Goal: Task Accomplishment & Management: Complete application form

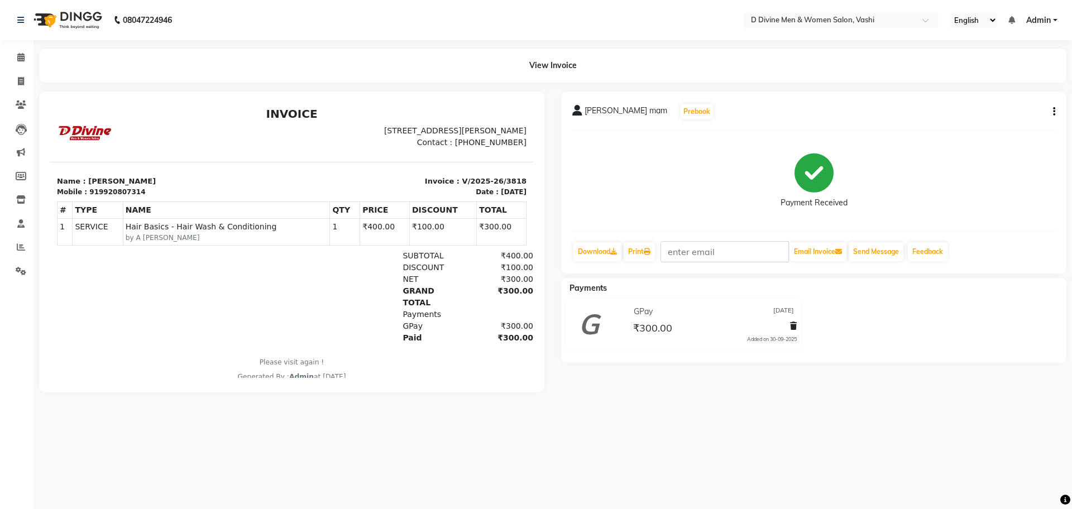
click at [1052, 115] on button "button" at bounding box center [1051, 112] width 7 height 12
click at [1053, 112] on icon "button" at bounding box center [1054, 112] width 2 height 1
click at [975, 126] on div "Edit Invoice" at bounding box center [998, 126] width 76 height 14
select select "service"
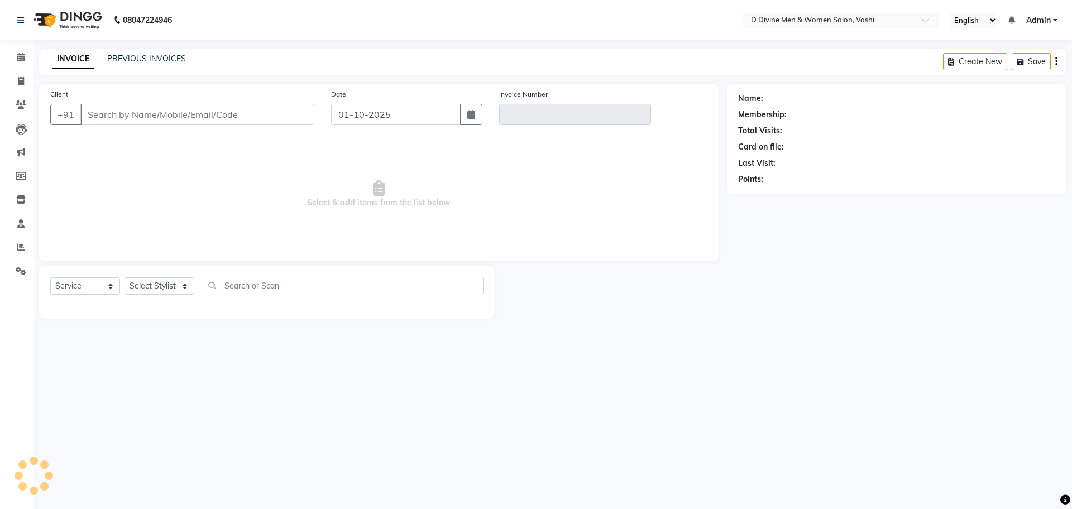
select select "10981"
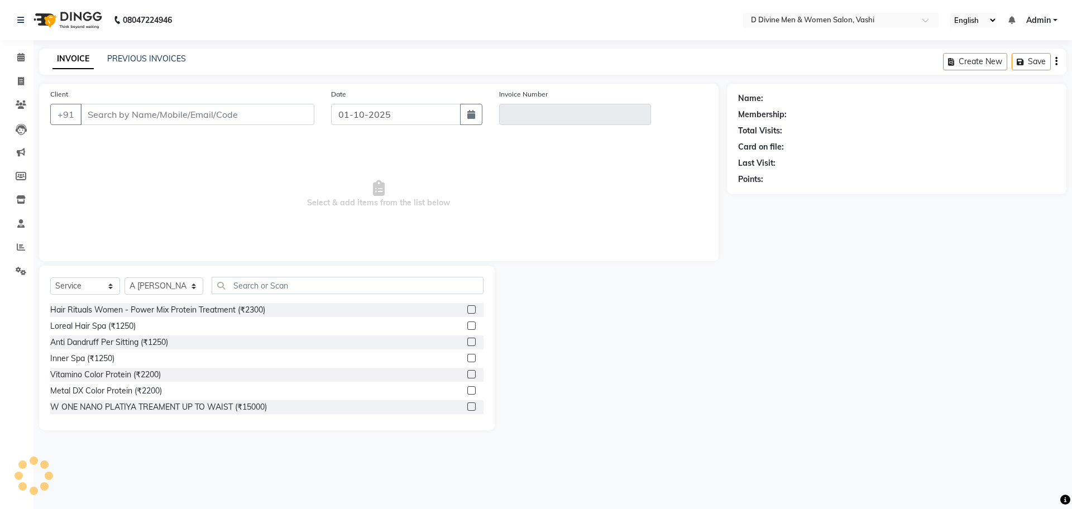
type input "9920807314"
type input "V/2025-26/3818"
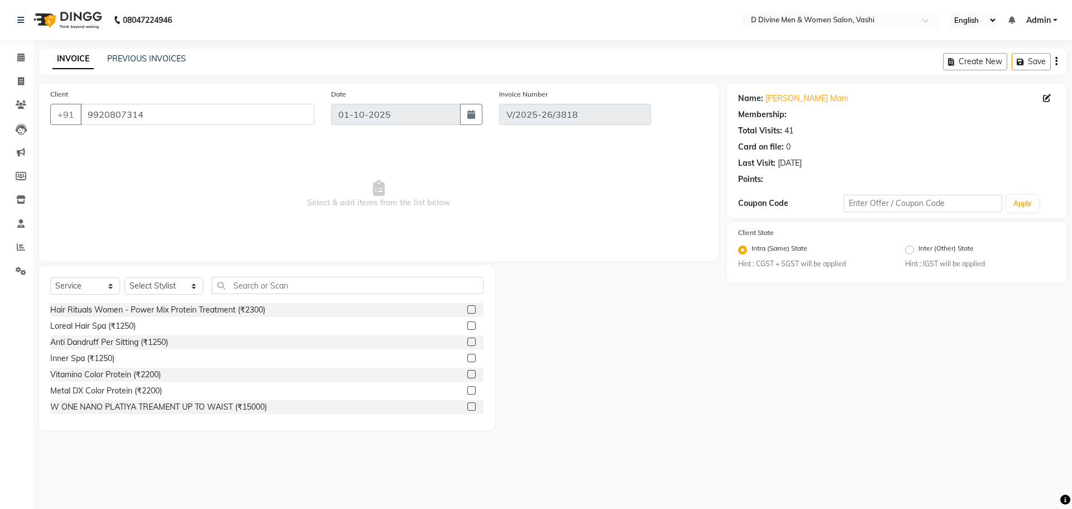
type input "[DATE]"
select select "select"
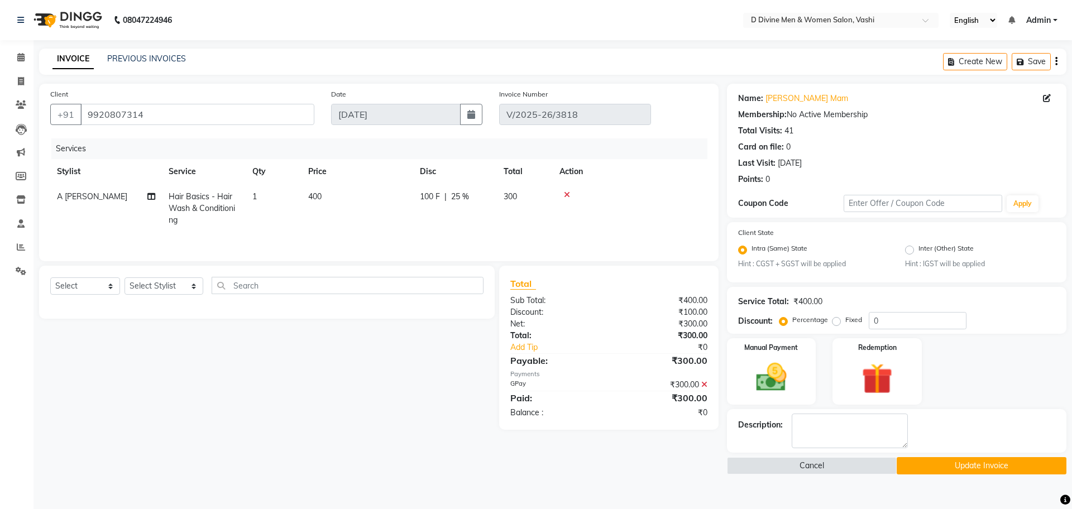
click at [699, 384] on div "₹300.00" at bounding box center [661, 385] width 107 height 12
click at [699, 383] on div "₹300.00" at bounding box center [661, 385] width 107 height 12
click at [701, 383] on icon at bounding box center [704, 385] width 6 height 8
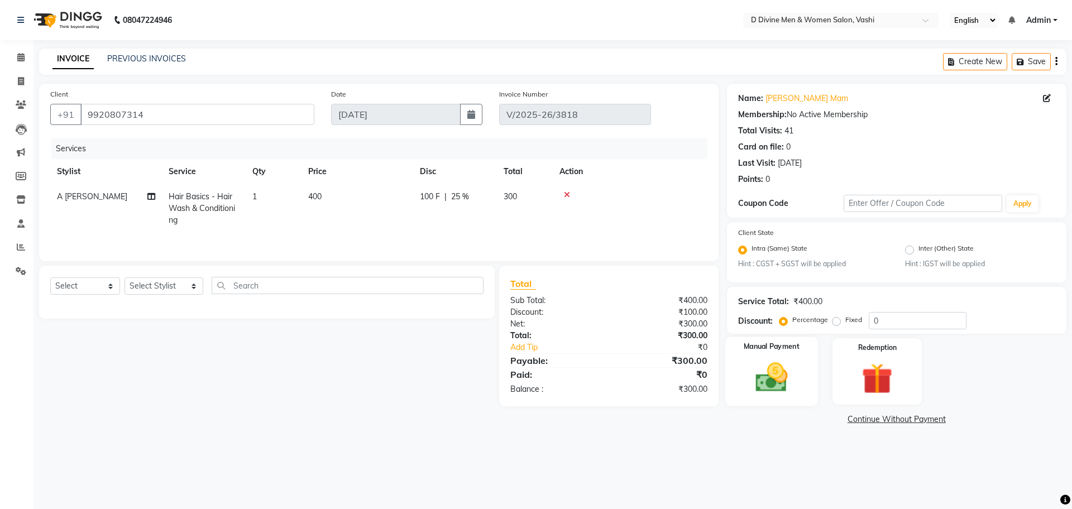
click at [737, 387] on div "Manual Payment" at bounding box center [771, 371] width 93 height 69
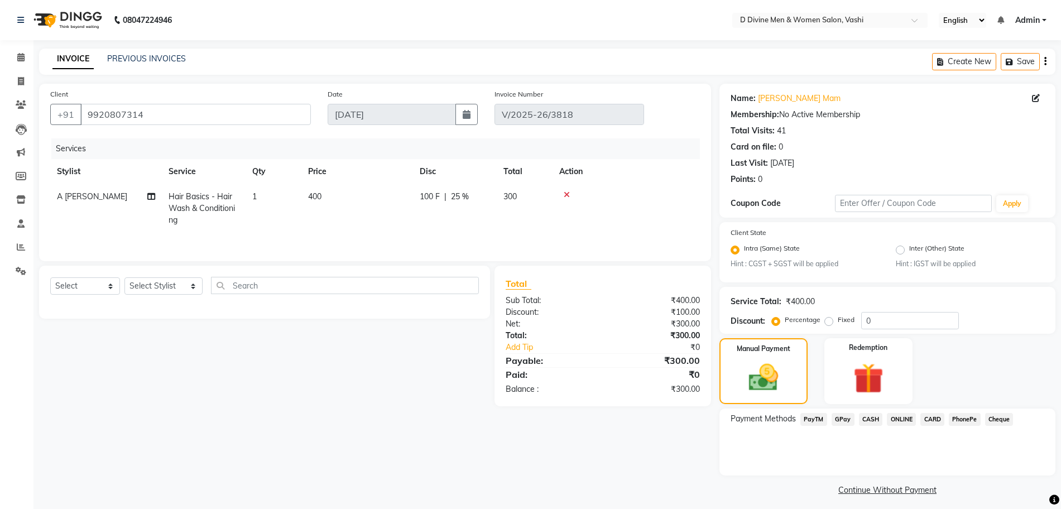
click at [869, 422] on span "CASH" at bounding box center [871, 419] width 24 height 13
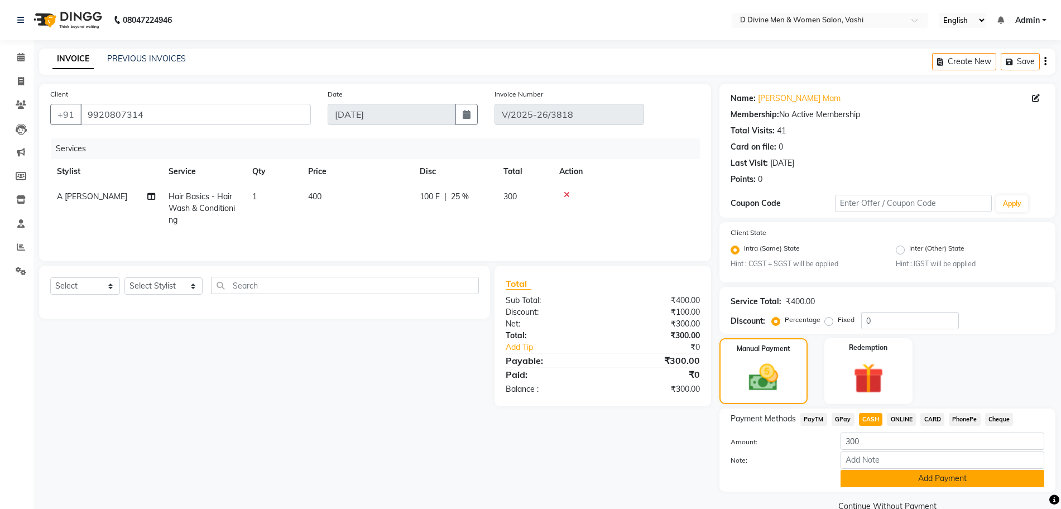
click at [871, 474] on button "Add Payment" at bounding box center [943, 478] width 204 height 17
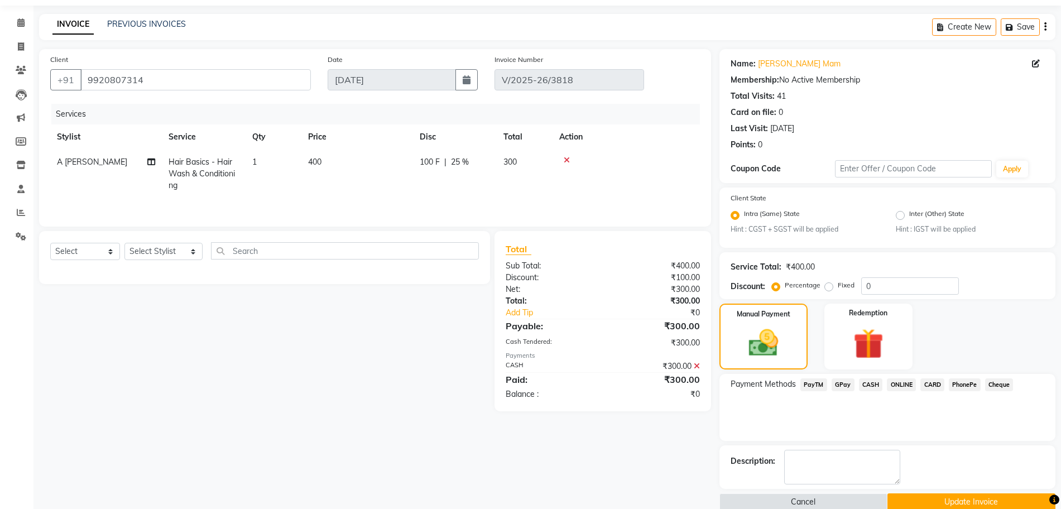
scroll to position [53, 0]
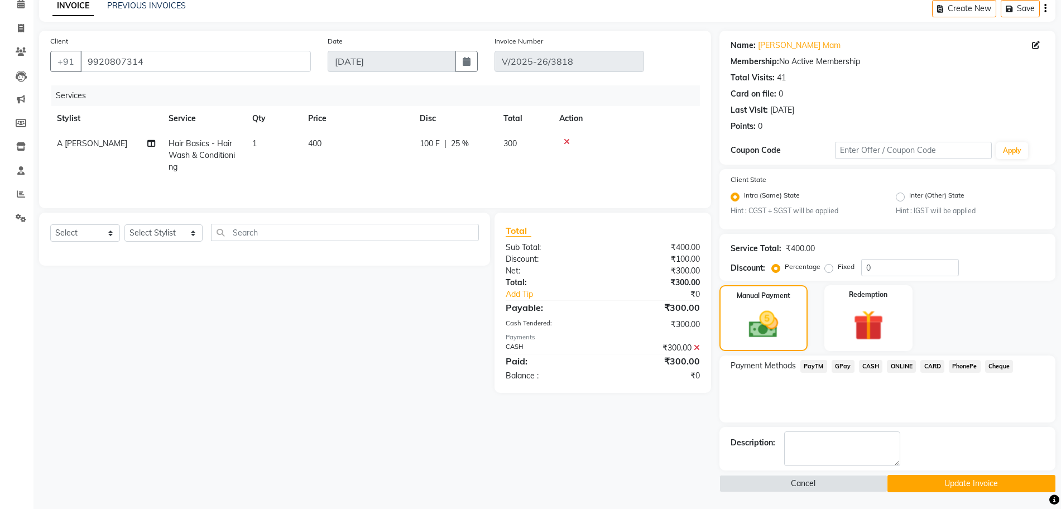
click at [698, 351] on icon at bounding box center [697, 348] width 6 height 8
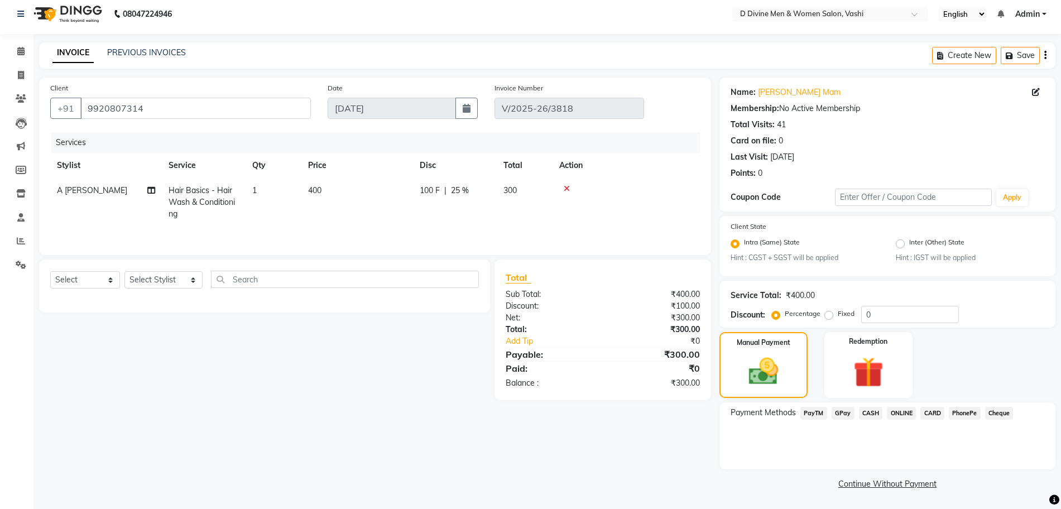
click at [962, 415] on span "PhonePe" at bounding box center [965, 413] width 32 height 13
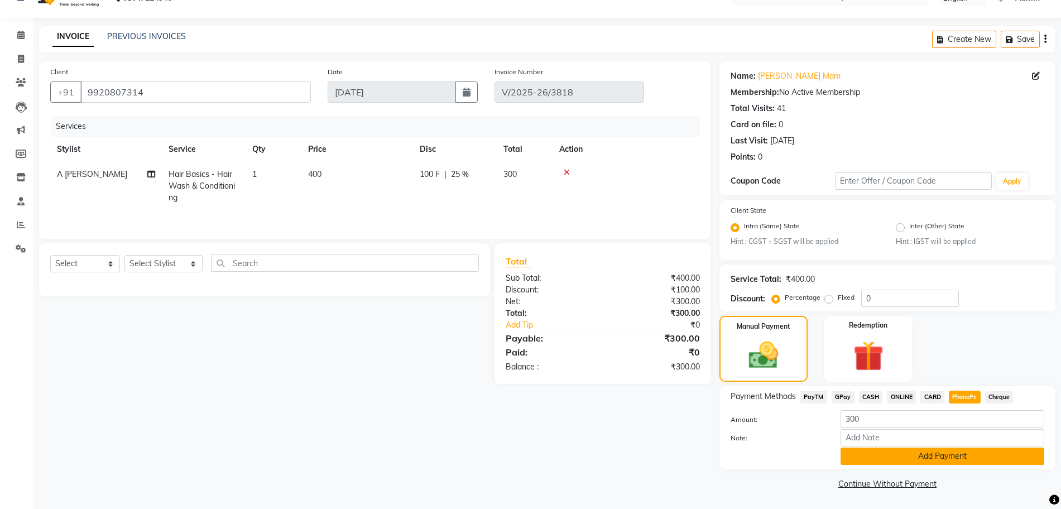
click at [964, 452] on button "Add Payment" at bounding box center [943, 456] width 204 height 17
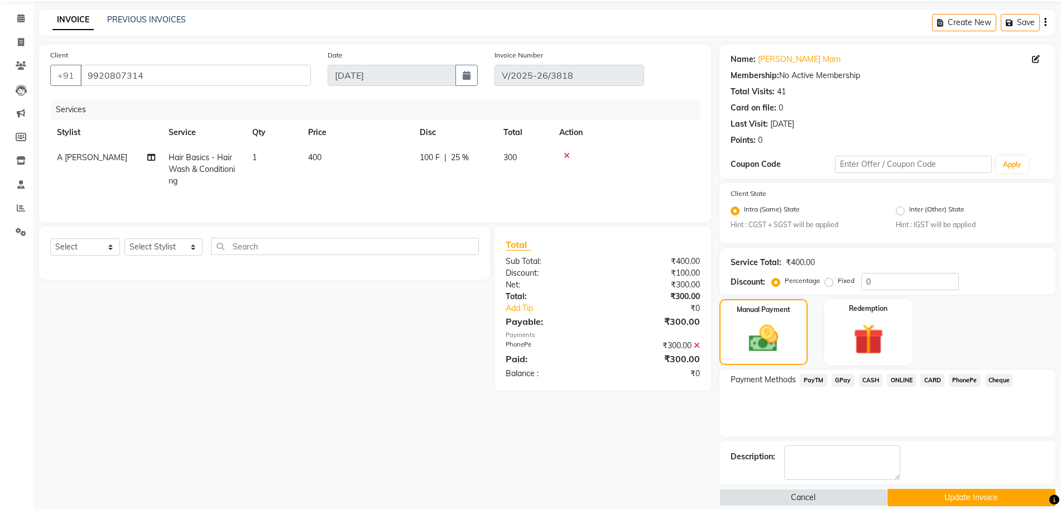
scroll to position [53, 0]
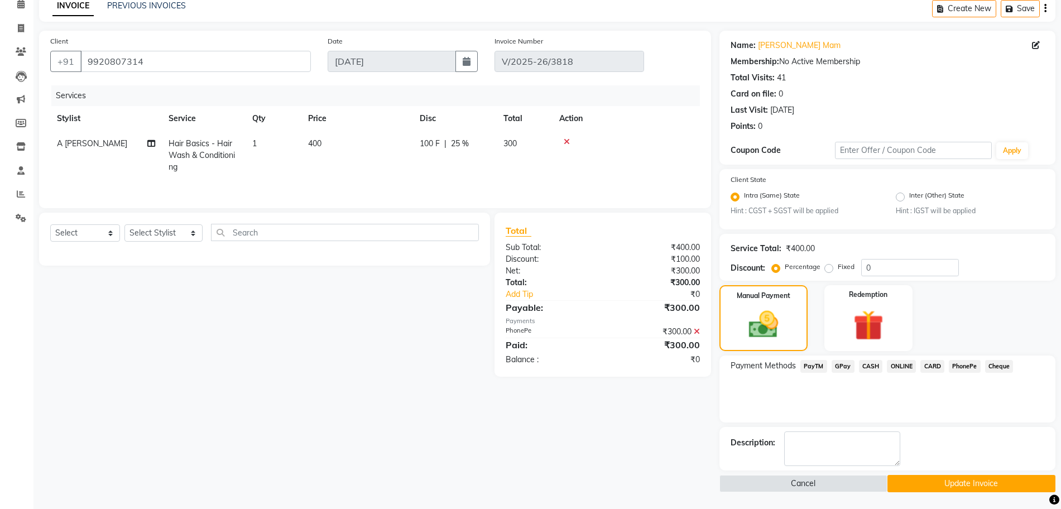
click at [910, 483] on button "Update Invoice" at bounding box center [972, 483] width 168 height 17
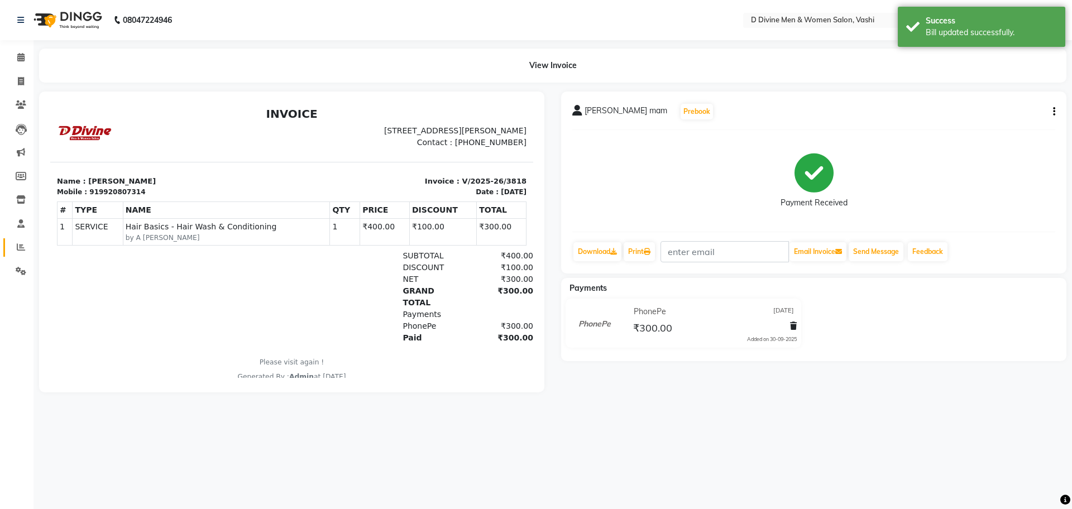
drag, startPoint x: 9, startPoint y: 246, endPoint x: 11, endPoint y: 239, distance: 6.2
click at [9, 246] on link "Reports" at bounding box center [16, 247] width 27 height 18
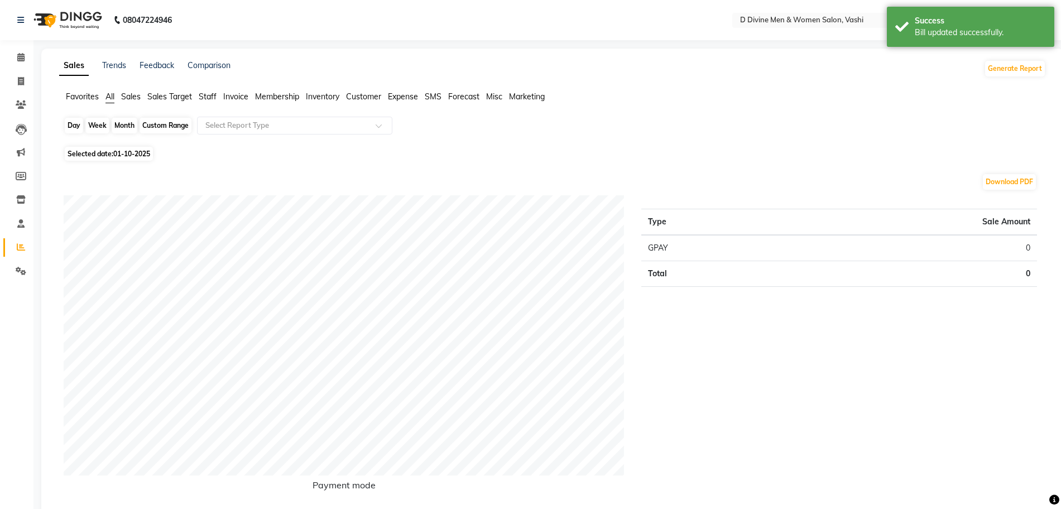
click at [79, 121] on div "Day" at bounding box center [74, 126] width 18 height 16
select select "10"
select select "2025"
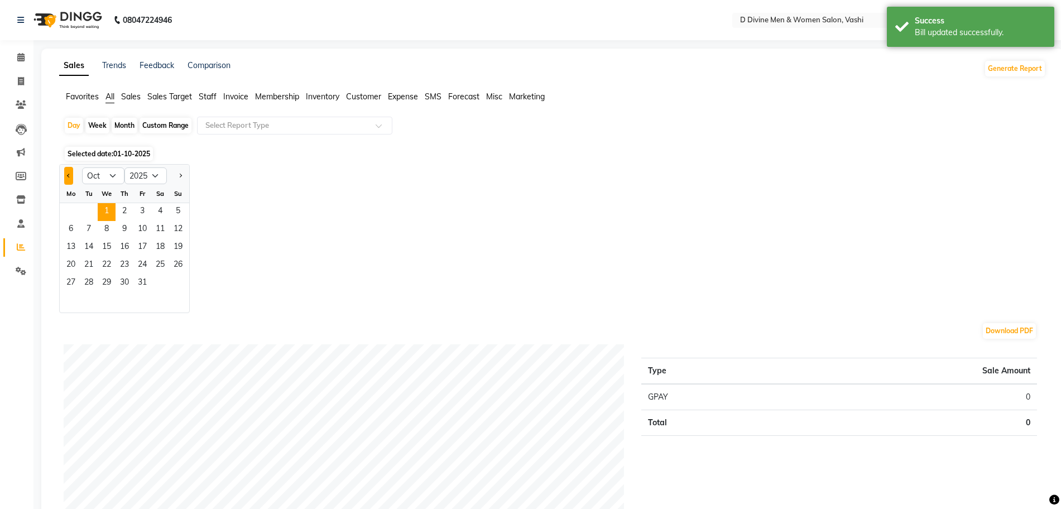
click at [68, 172] on button "Previous month" at bounding box center [68, 176] width 9 height 18
select select "9"
click at [82, 283] on span "30" at bounding box center [89, 284] width 18 height 18
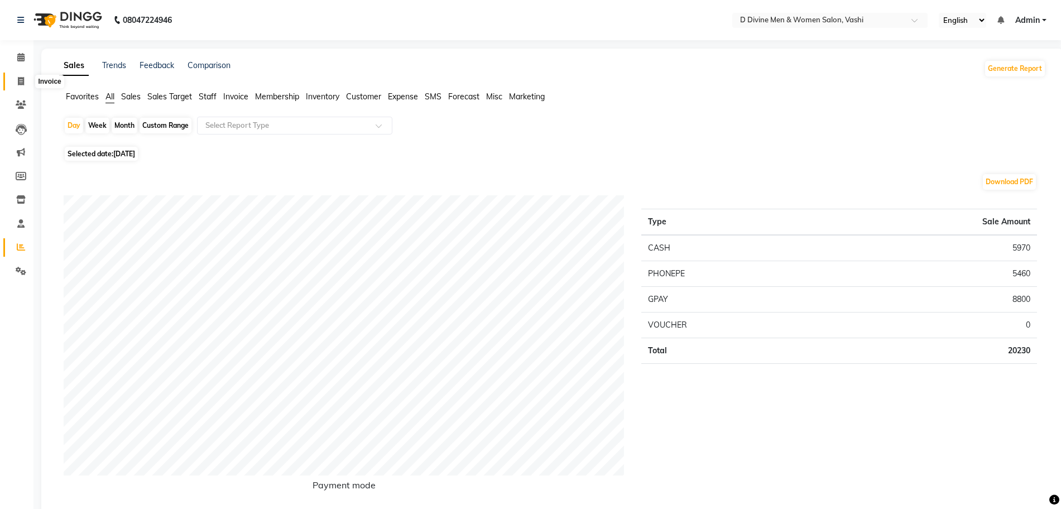
click at [21, 78] on icon at bounding box center [21, 81] width 6 height 8
select select "718"
select select "service"
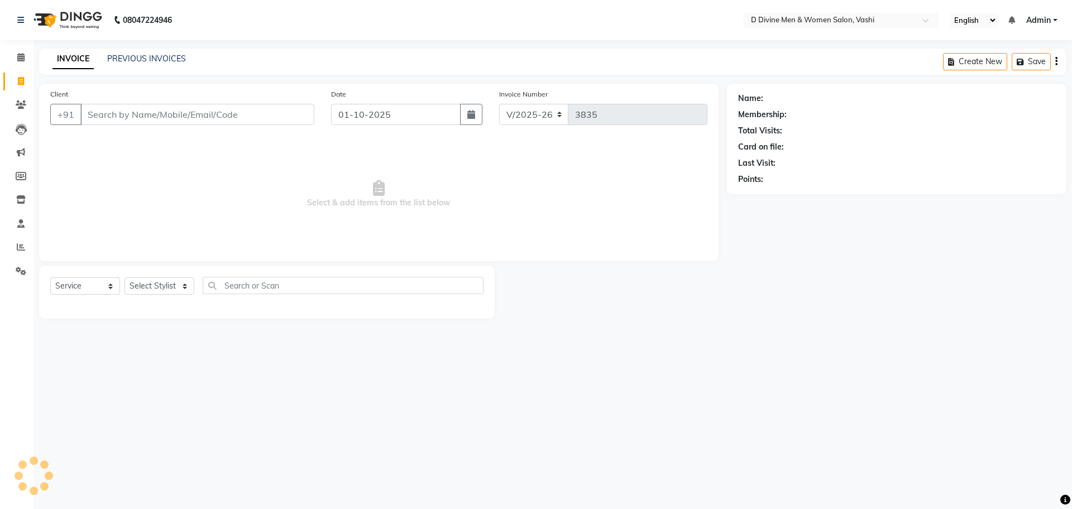
select select "10981"
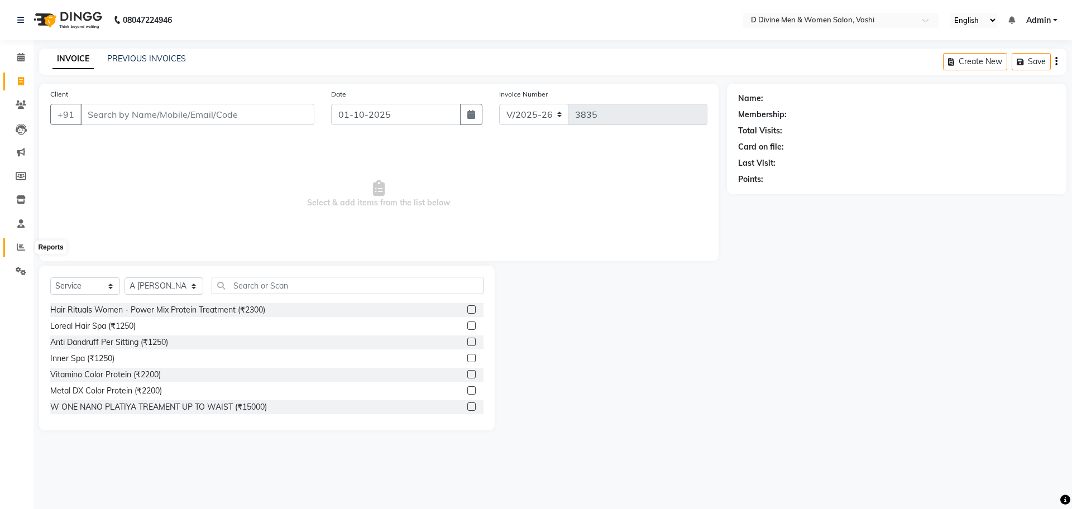
click at [20, 247] on icon at bounding box center [21, 247] width 8 height 8
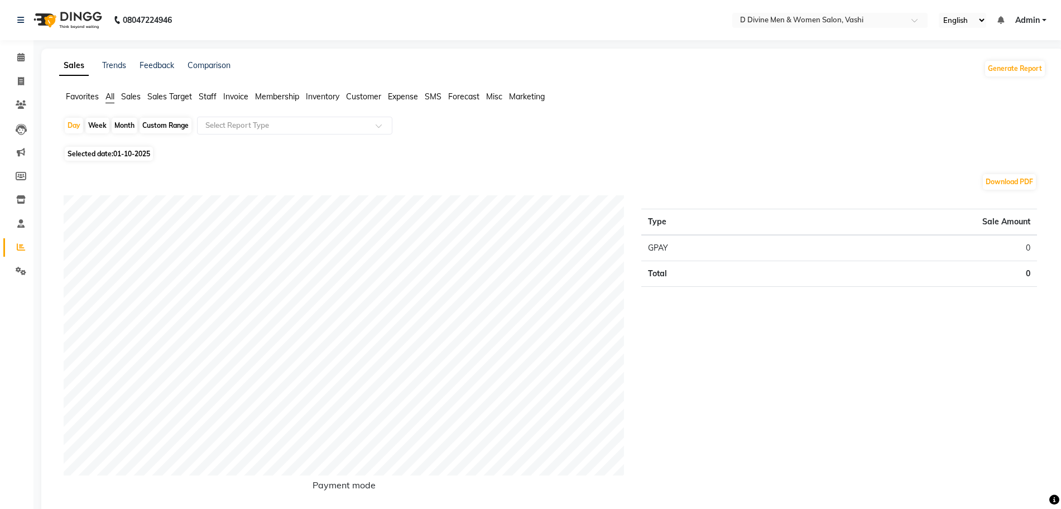
click at [124, 127] on div "Month" at bounding box center [125, 126] width 26 height 16
select select "10"
select select "2025"
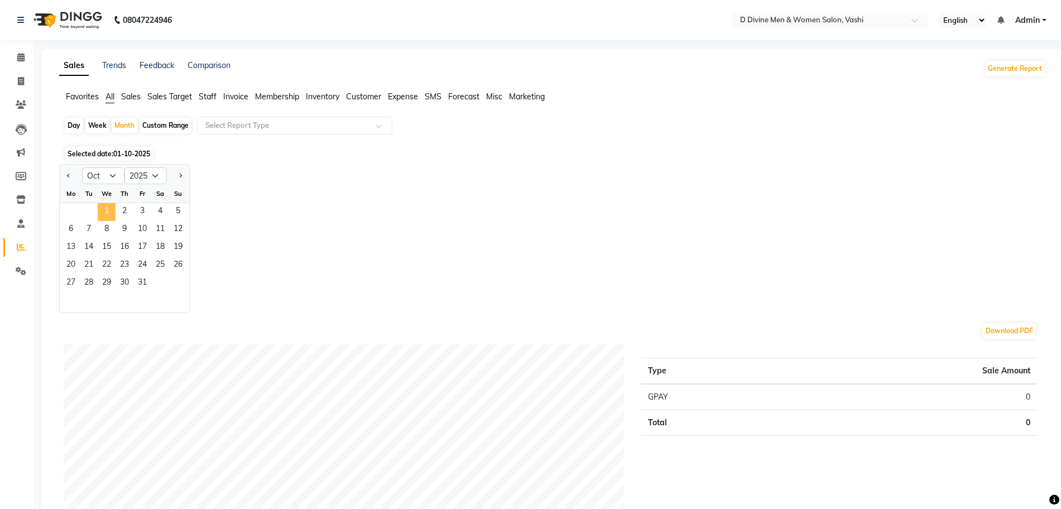
click at [103, 211] on span "1" at bounding box center [107, 212] width 18 height 18
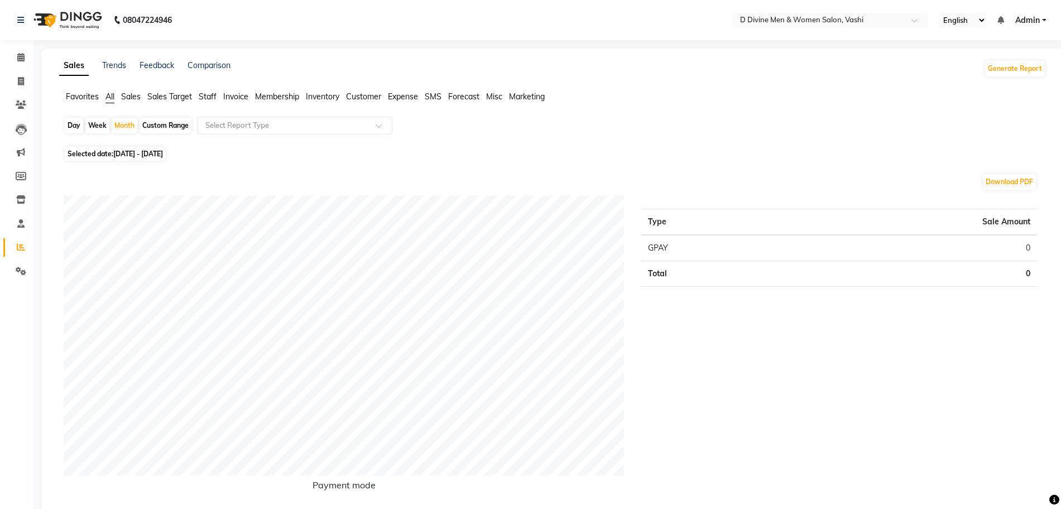
click at [126, 117] on div "Day Week Month Custom Range Select Report Type" at bounding box center [553, 130] width 978 height 27
click at [122, 123] on div "Month" at bounding box center [125, 126] width 26 height 16
select select "10"
select select "2025"
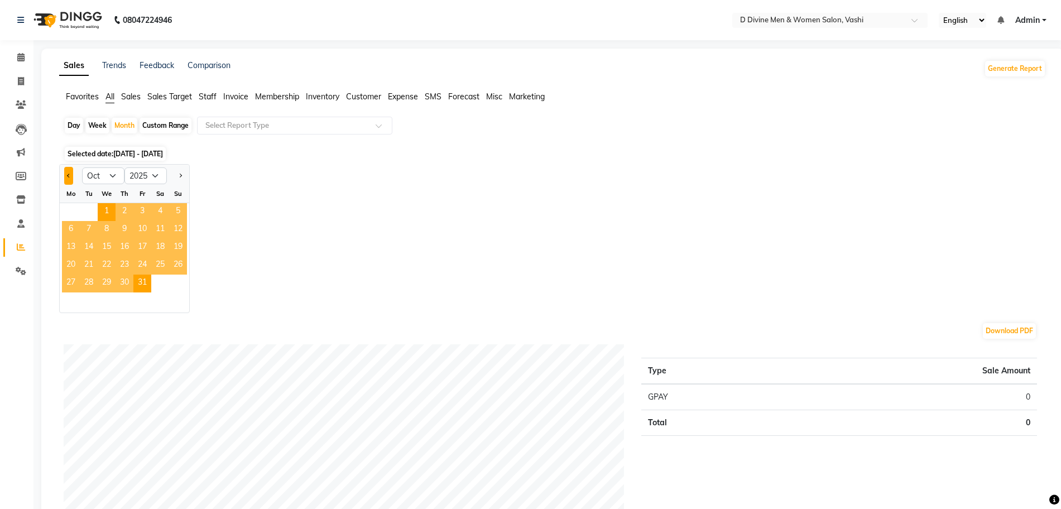
click at [70, 183] on button "Previous month" at bounding box center [68, 176] width 9 height 18
select select "9"
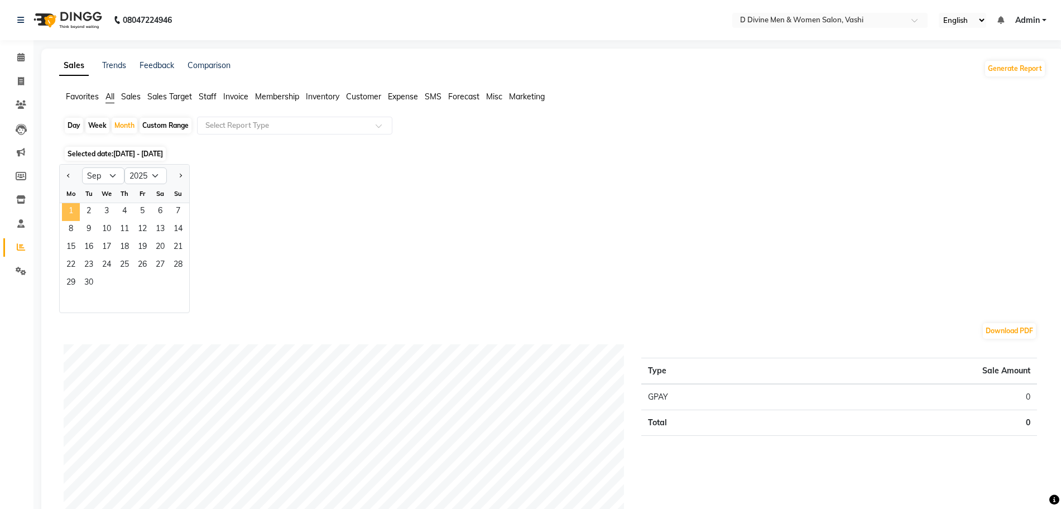
click at [78, 210] on span "1" at bounding box center [71, 212] width 18 height 18
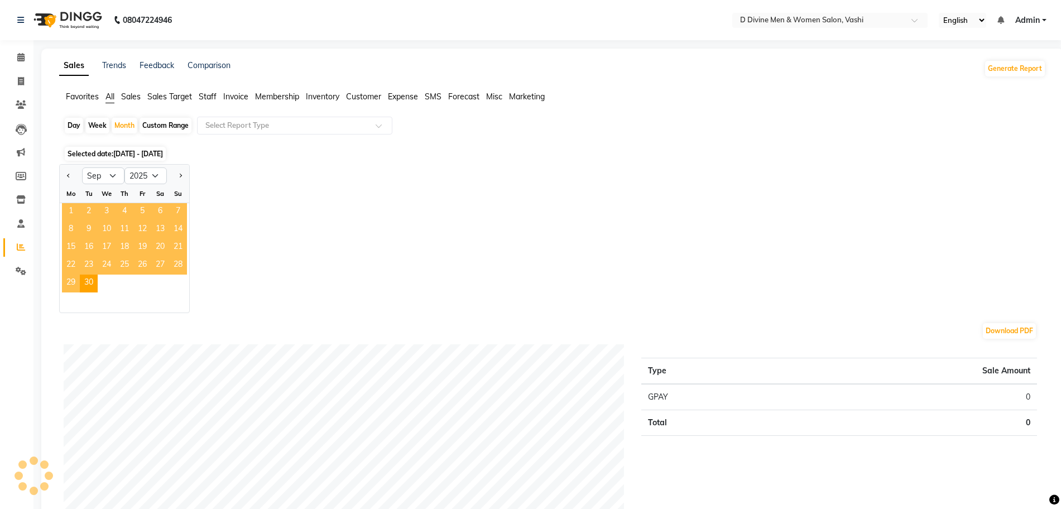
click at [78, 210] on span "1" at bounding box center [71, 212] width 18 height 18
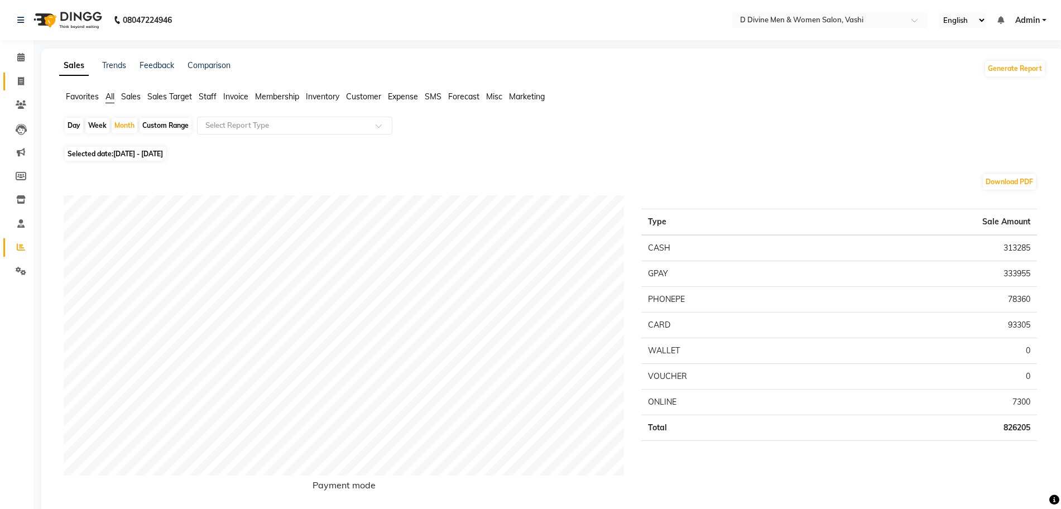
click at [9, 86] on link "Invoice" at bounding box center [16, 82] width 27 height 18
select select "service"
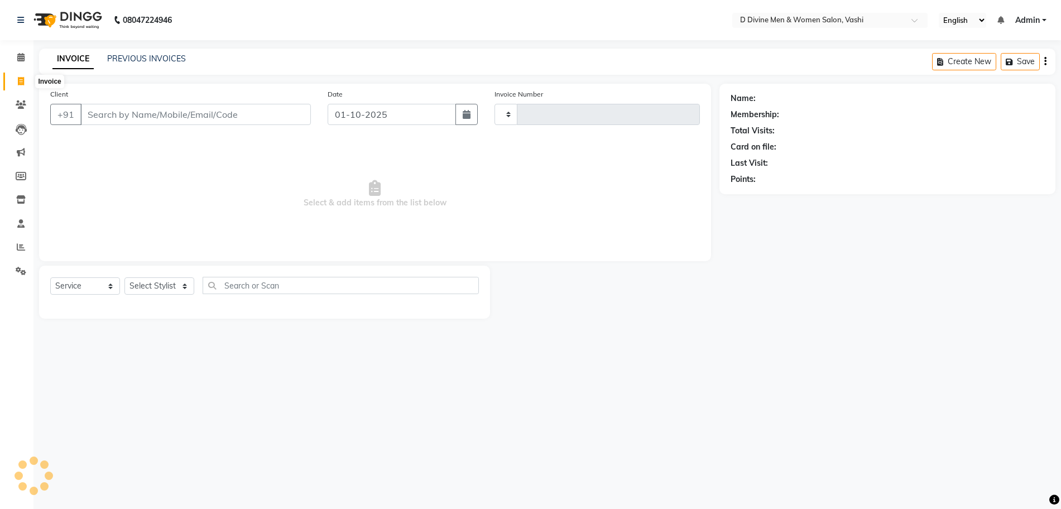
type input "3835"
select select "718"
select select "10981"
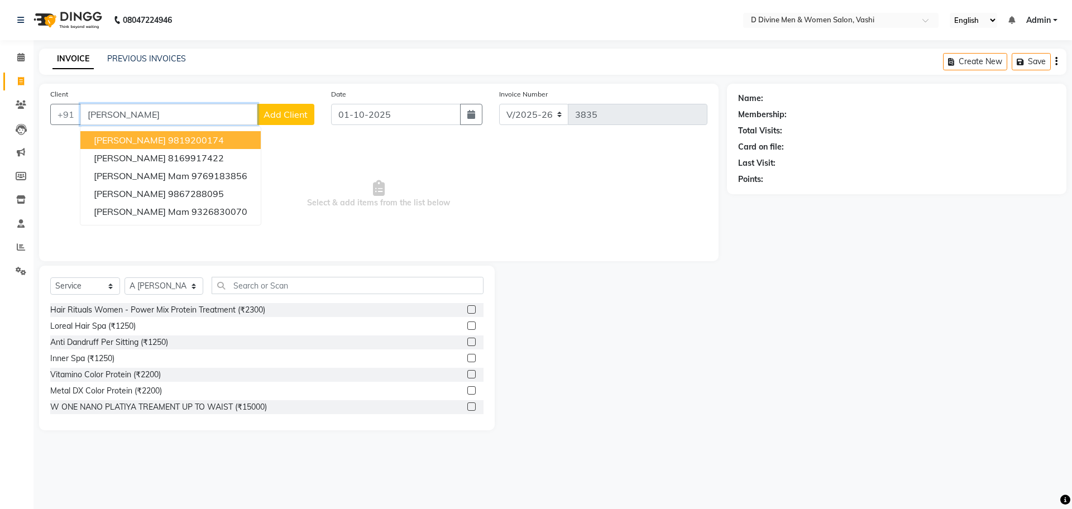
click at [185, 142] on ngb-highlight "9819200174" at bounding box center [196, 140] width 56 height 11
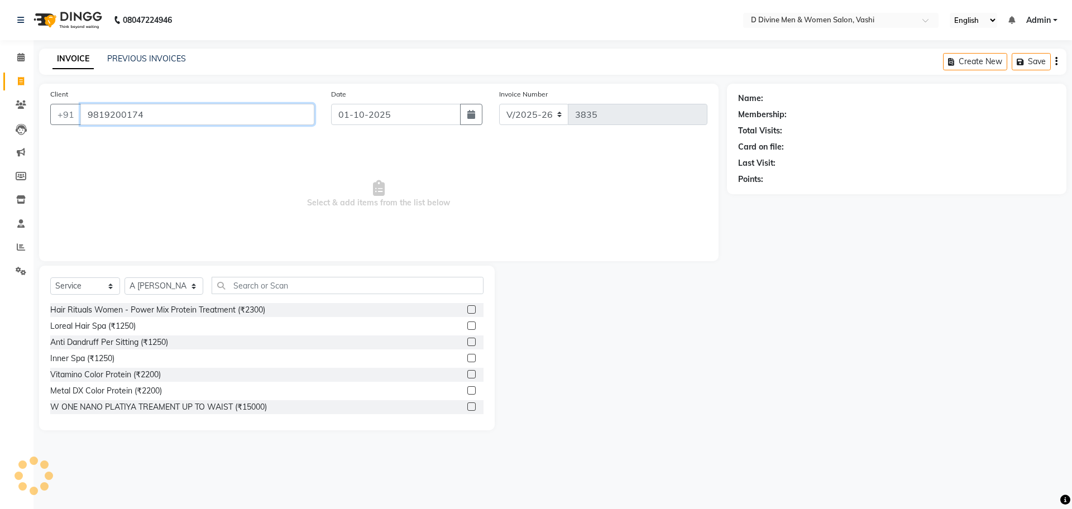
type input "9819200174"
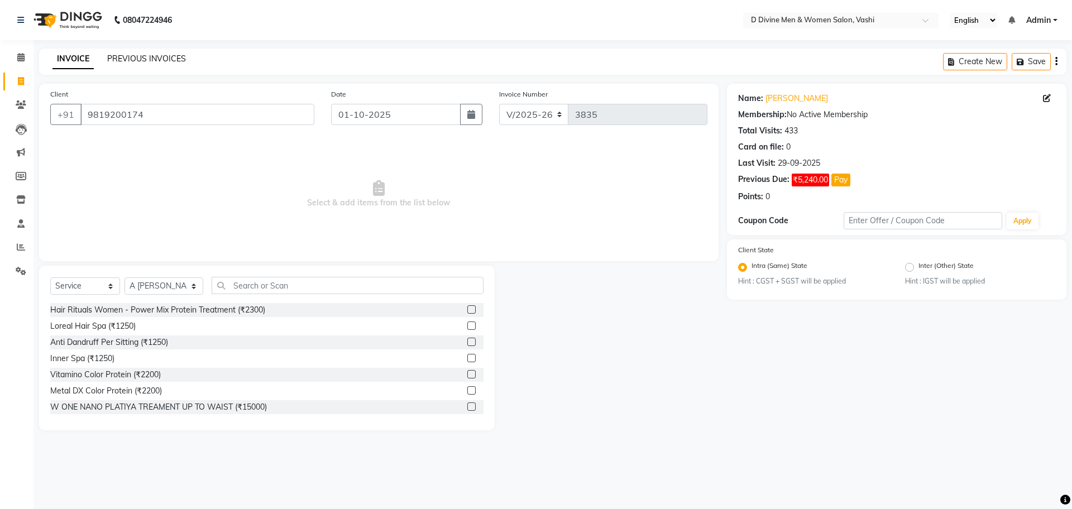
click at [144, 60] on link "PREVIOUS INVOICES" at bounding box center [146, 59] width 79 height 10
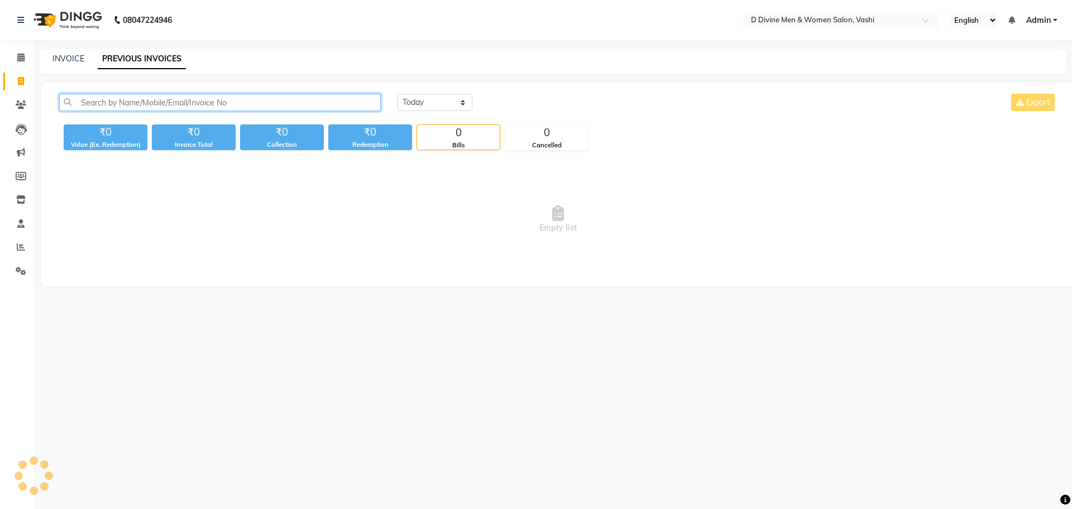
click at [200, 100] on input "text" at bounding box center [220, 102] width 322 height 17
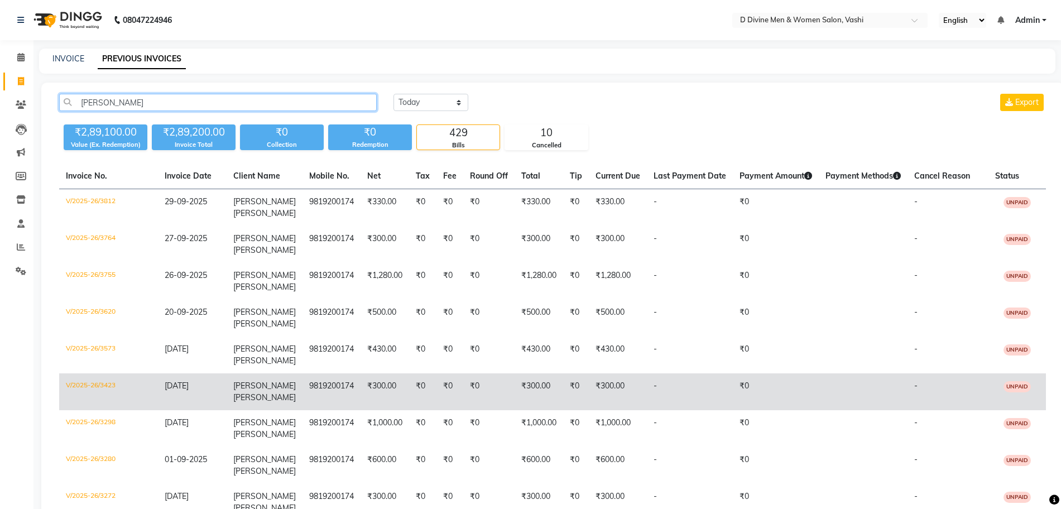
type input "[PERSON_NAME]"
click at [176, 373] on td "[DATE]" at bounding box center [192, 391] width 69 height 37
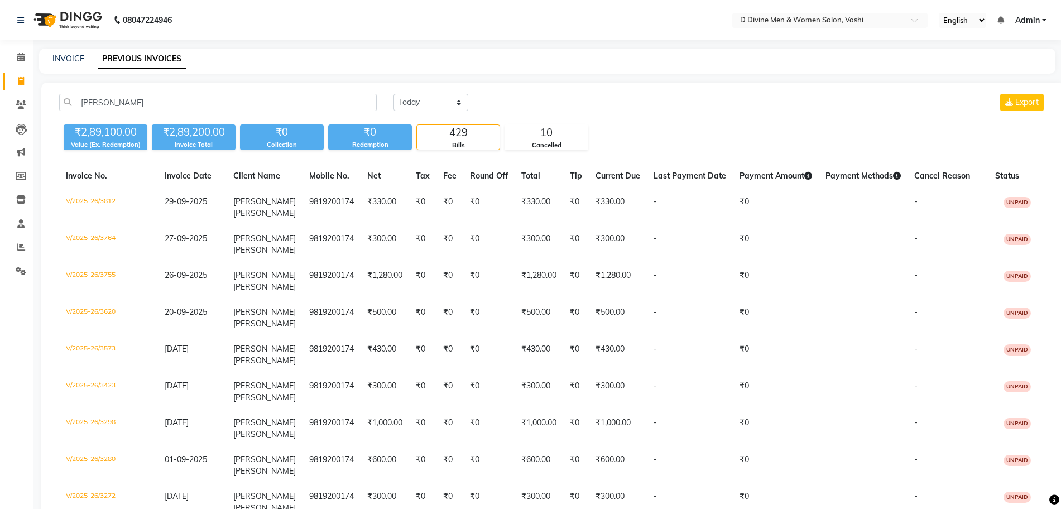
click at [57, 49] on div "INVOICE PREVIOUS INVOICES" at bounding box center [547, 61] width 1016 height 25
drag, startPoint x: 64, startPoint y: 50, endPoint x: 65, endPoint y: 55, distance: 5.7
click at [65, 55] on div "INVOICE PREVIOUS INVOICES" at bounding box center [547, 61] width 1016 height 25
click at [66, 55] on link "INVOICE" at bounding box center [68, 59] width 32 height 10
select select "718"
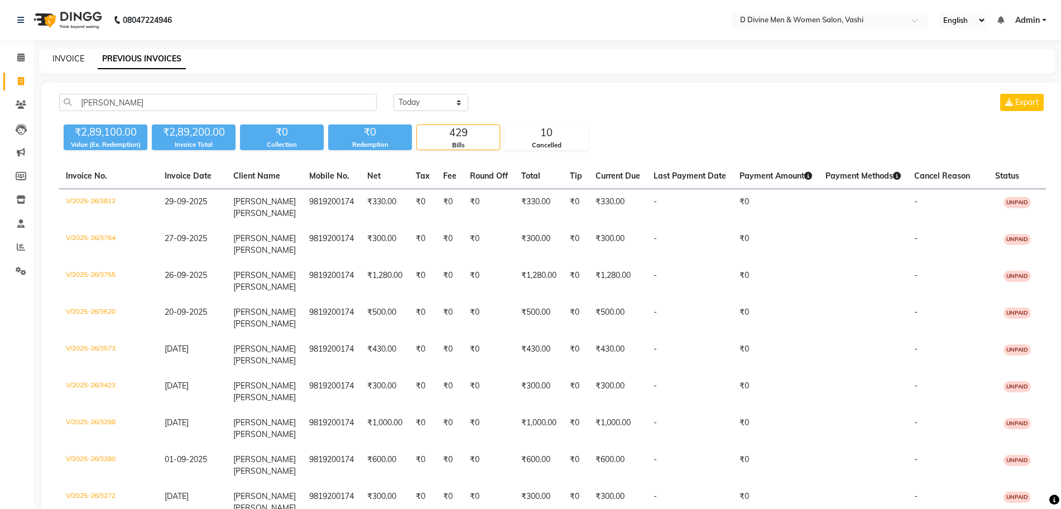
select select "service"
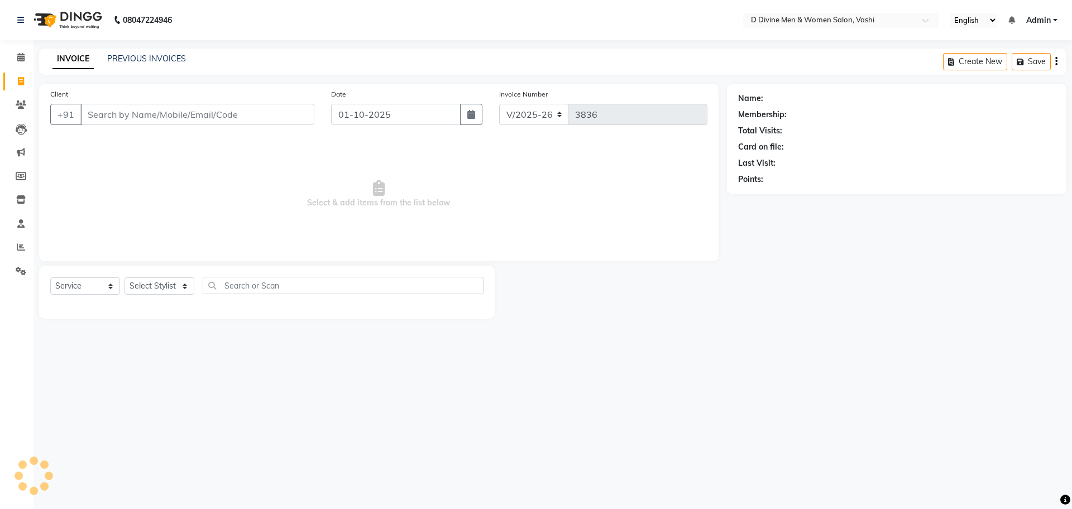
select select "10981"
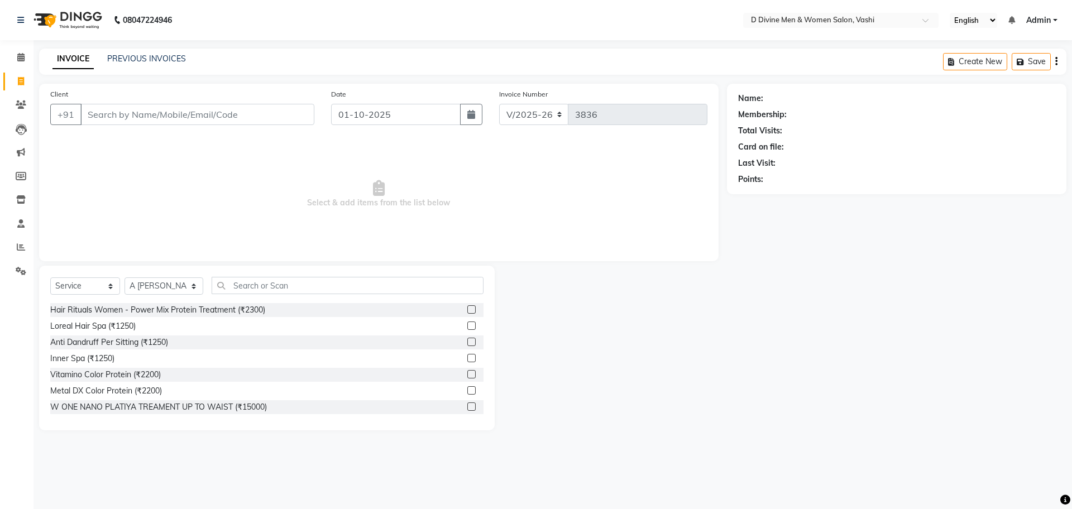
type input "/"
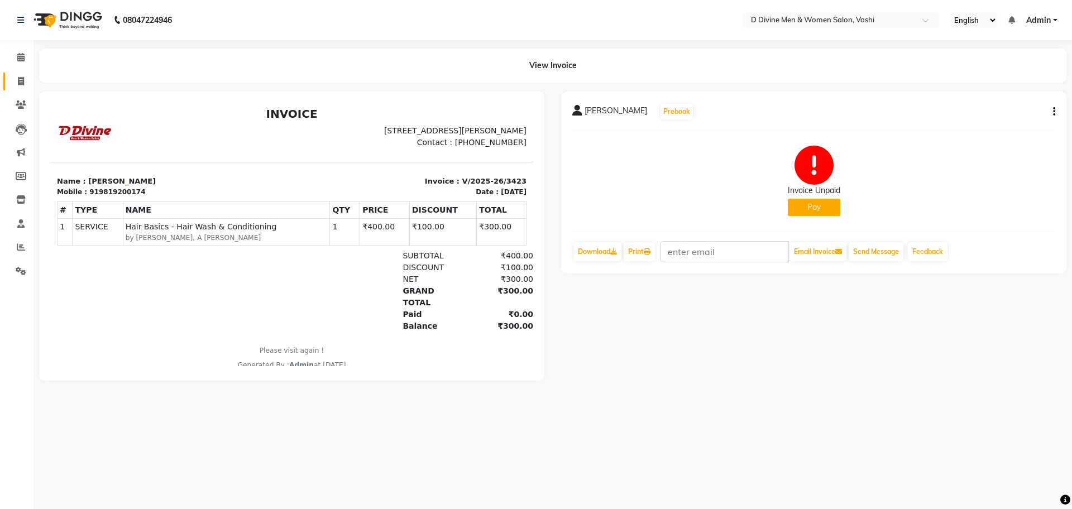
drag, startPoint x: 0, startPoint y: 0, endPoint x: 16, endPoint y: 79, distance: 80.9
click at [7, 75] on link "Invoice" at bounding box center [16, 82] width 27 height 18
click at [16, 79] on span at bounding box center [21, 81] width 20 height 13
select select "service"
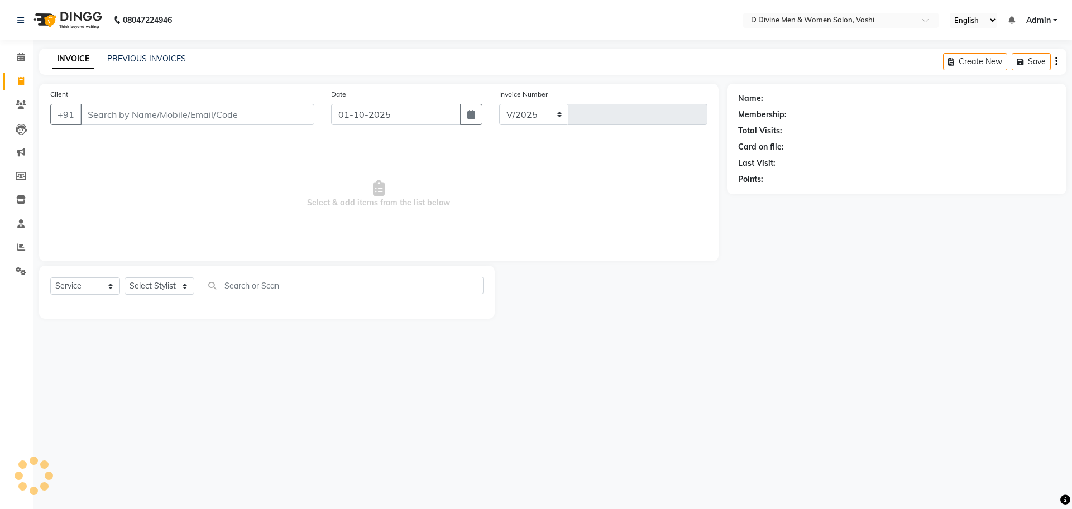
select select "718"
type input "3835"
click at [107, 107] on input "Client" at bounding box center [197, 114] width 234 height 21
select select "10981"
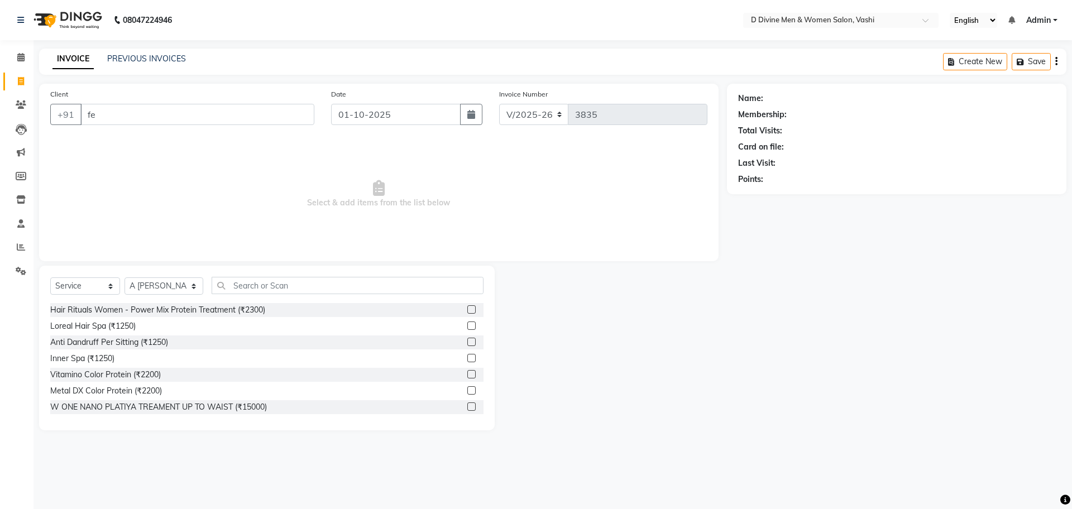
type input "f"
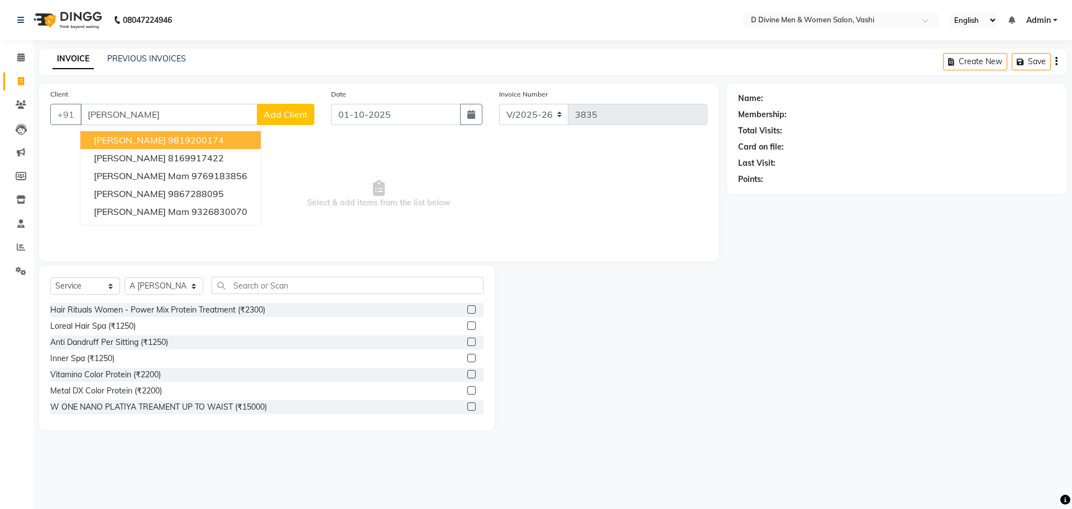
click at [141, 138] on span "[PERSON_NAME]" at bounding box center [130, 140] width 72 height 11
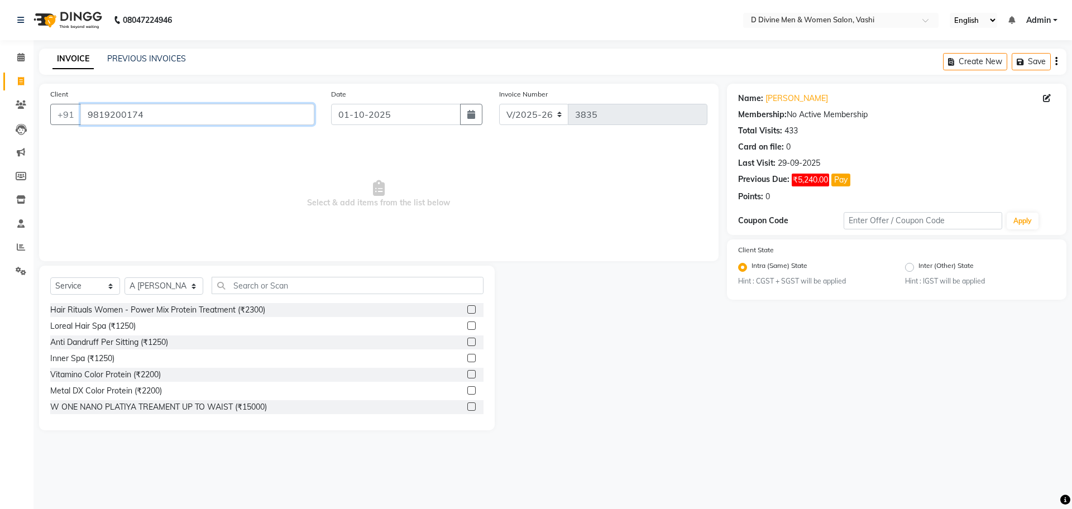
click at [200, 122] on input "9819200174" at bounding box center [197, 114] width 234 height 21
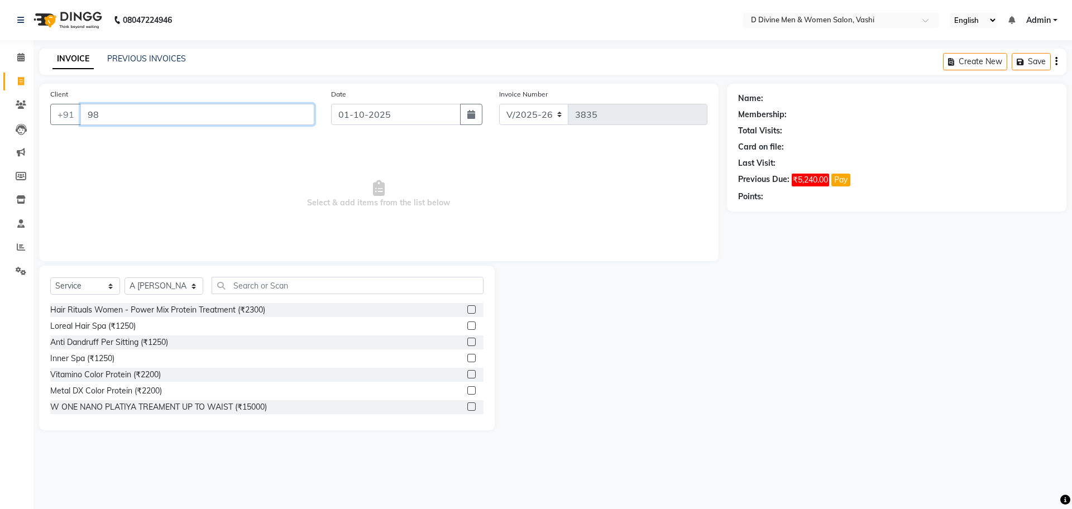
type input "9"
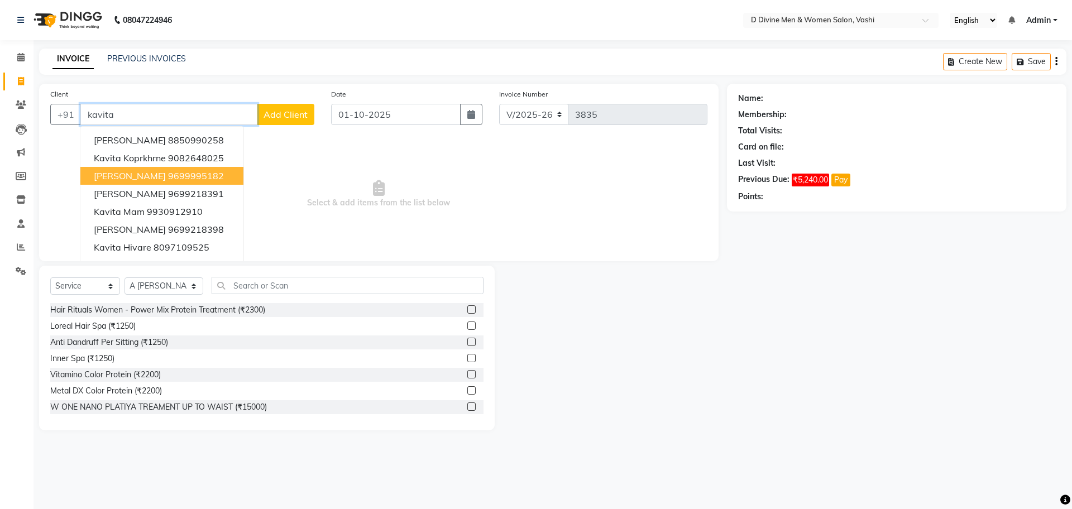
click at [175, 176] on ngb-highlight "9699995182" at bounding box center [196, 175] width 56 height 11
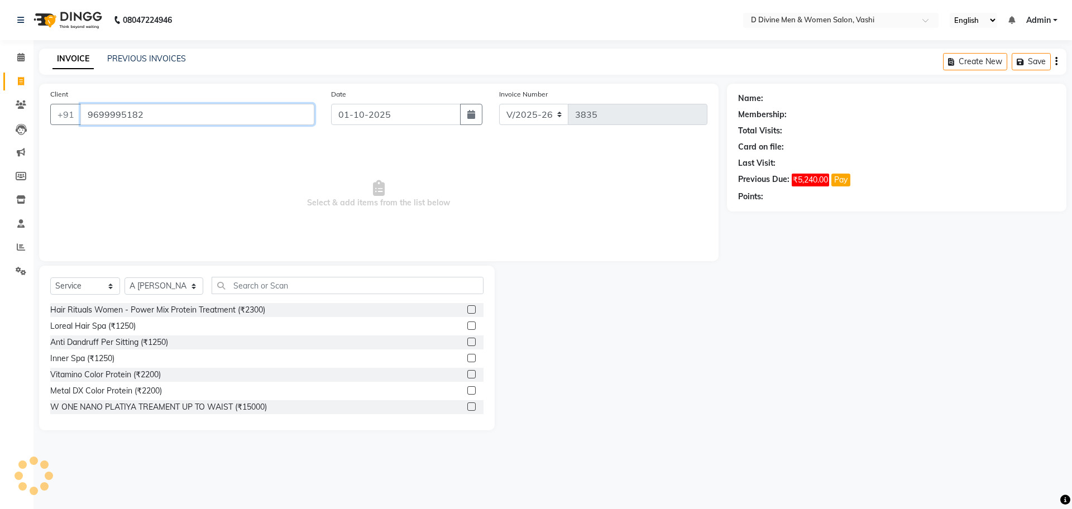
type input "9699995182"
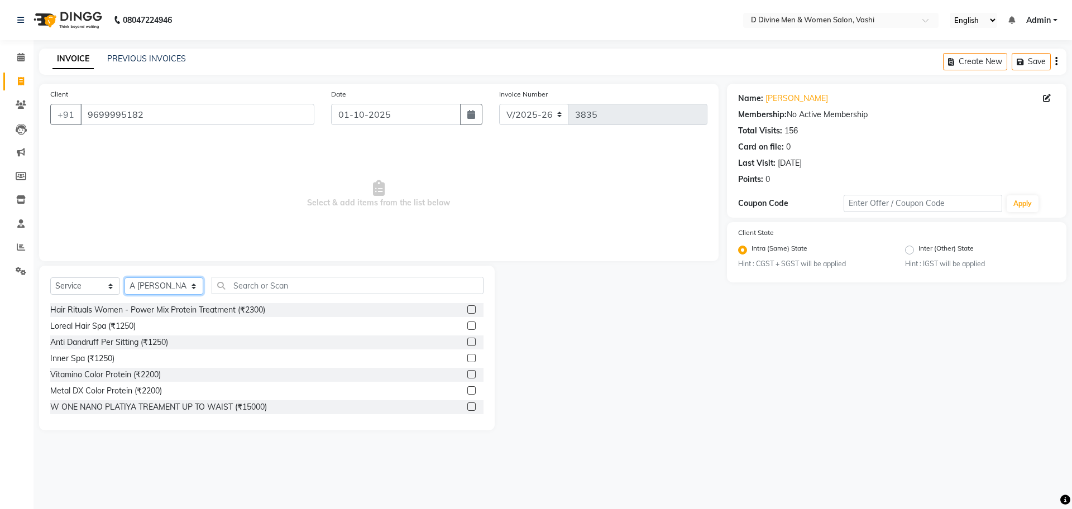
click at [164, 284] on select "Select Stylist A Sikandar Thakur Dharam Thakur Divine salon Jitendra Thakur Pra…" at bounding box center [163, 285] width 79 height 17
drag, startPoint x: 248, startPoint y: 289, endPoint x: 242, endPoint y: 294, distance: 7.6
click at [248, 290] on input "text" at bounding box center [348, 285] width 272 height 17
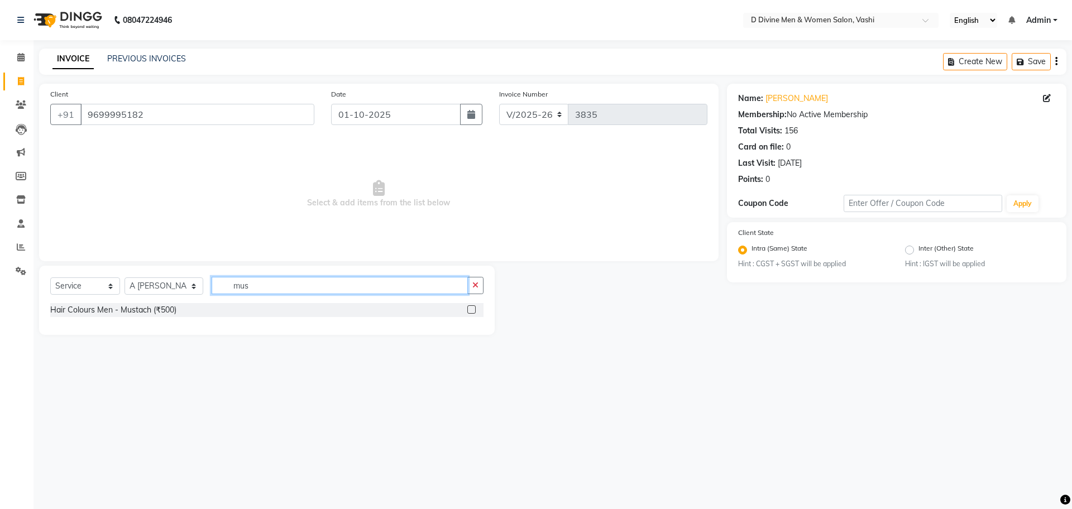
type input "mus"
click at [468, 309] on label at bounding box center [471, 309] width 8 height 8
click at [468, 309] on input "checkbox" at bounding box center [470, 309] width 7 height 7
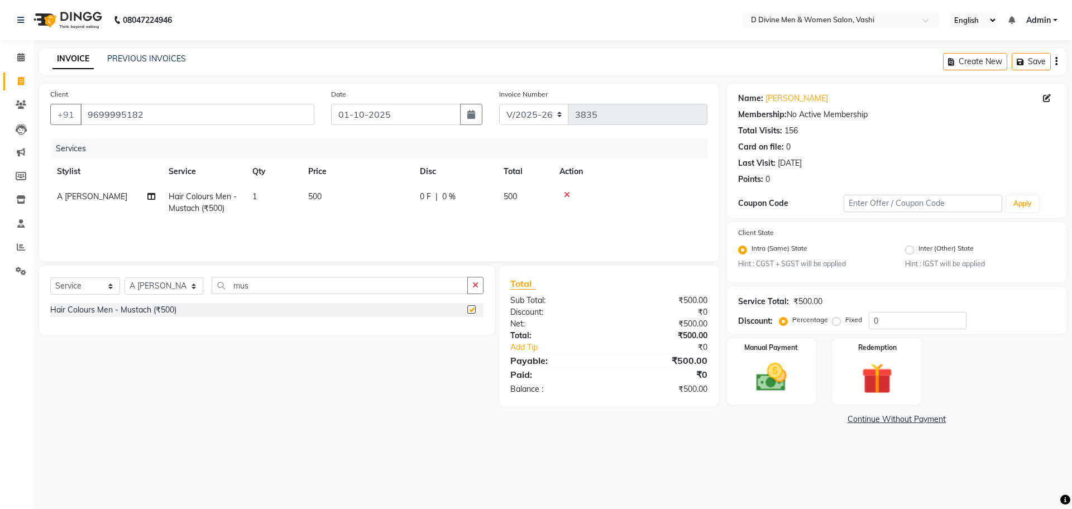
checkbox input "false"
click at [775, 391] on img at bounding box center [771, 377] width 52 height 37
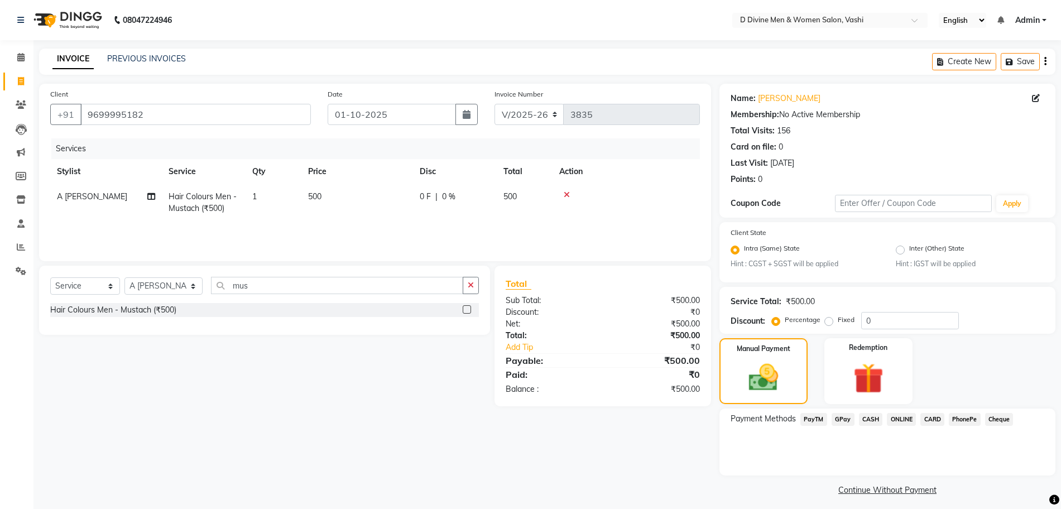
click at [845, 420] on span "GPay" at bounding box center [843, 419] width 23 height 13
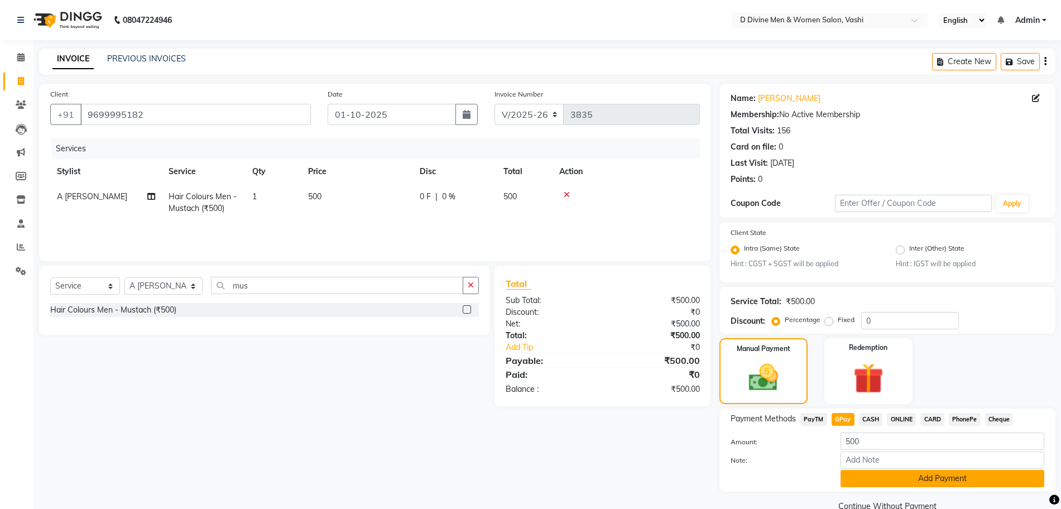
click at [862, 473] on button "Add Payment" at bounding box center [943, 478] width 204 height 17
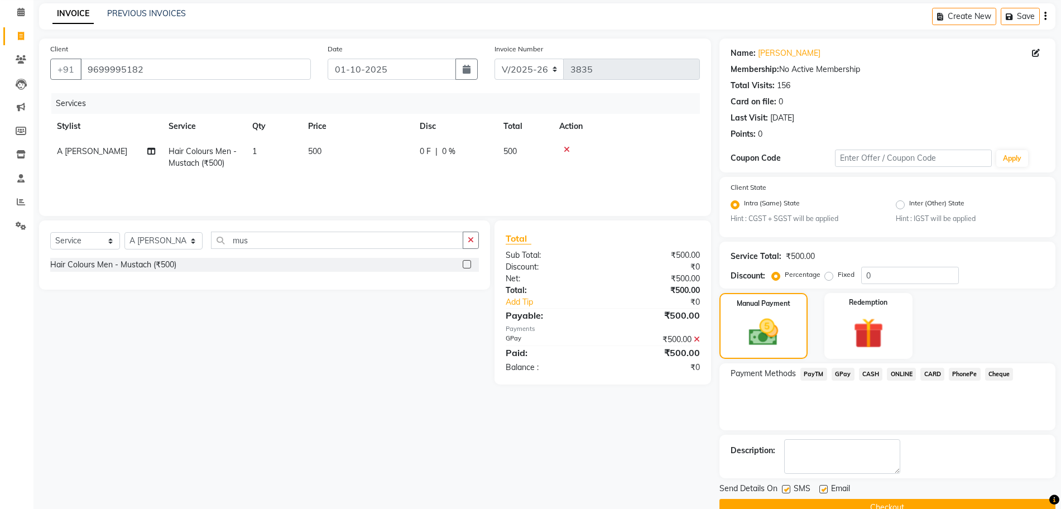
scroll to position [69, 0]
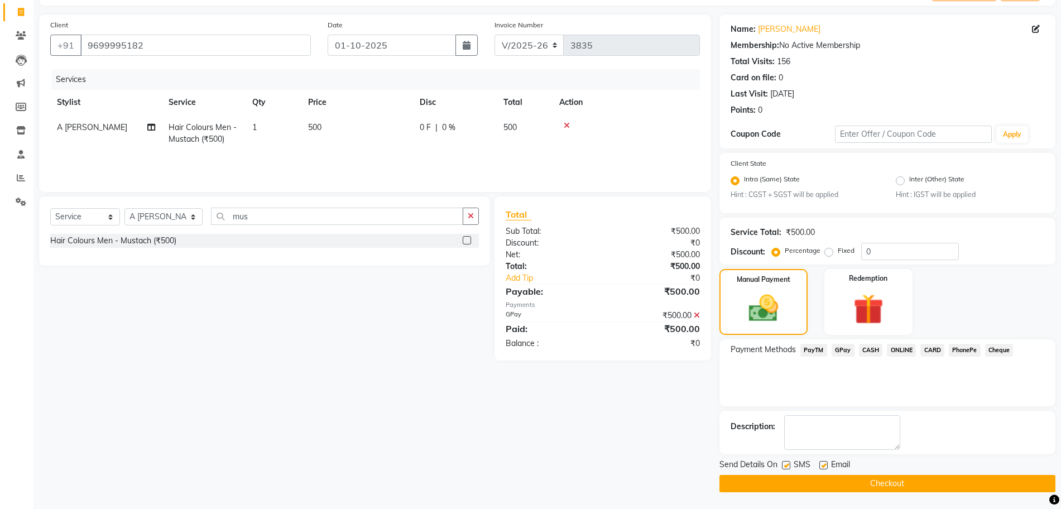
click at [789, 466] on label at bounding box center [786, 465] width 8 height 8
click at [789, 466] on input "checkbox" at bounding box center [785, 465] width 7 height 7
checkbox input "false"
click at [695, 316] on icon at bounding box center [697, 315] width 6 height 8
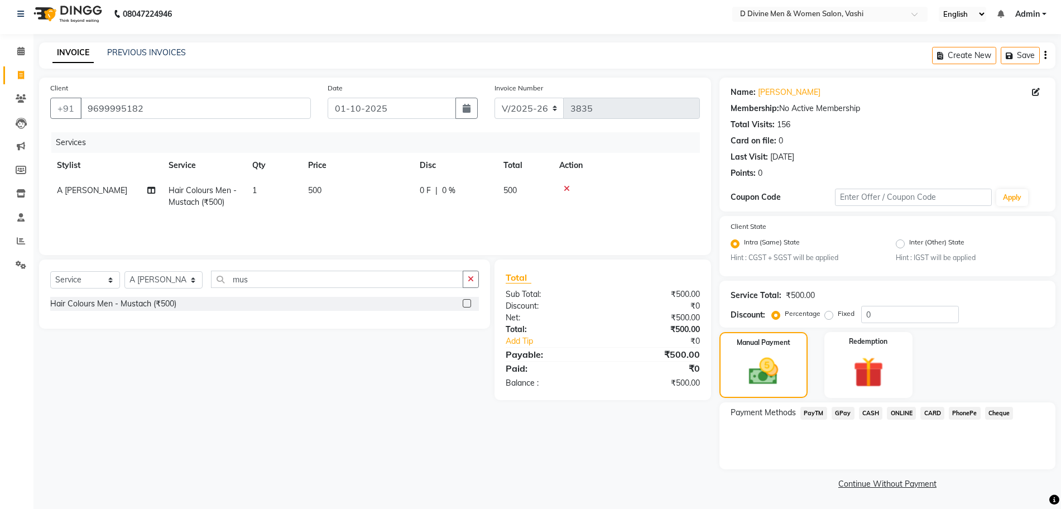
click at [954, 415] on span "PhonePe" at bounding box center [965, 413] width 32 height 13
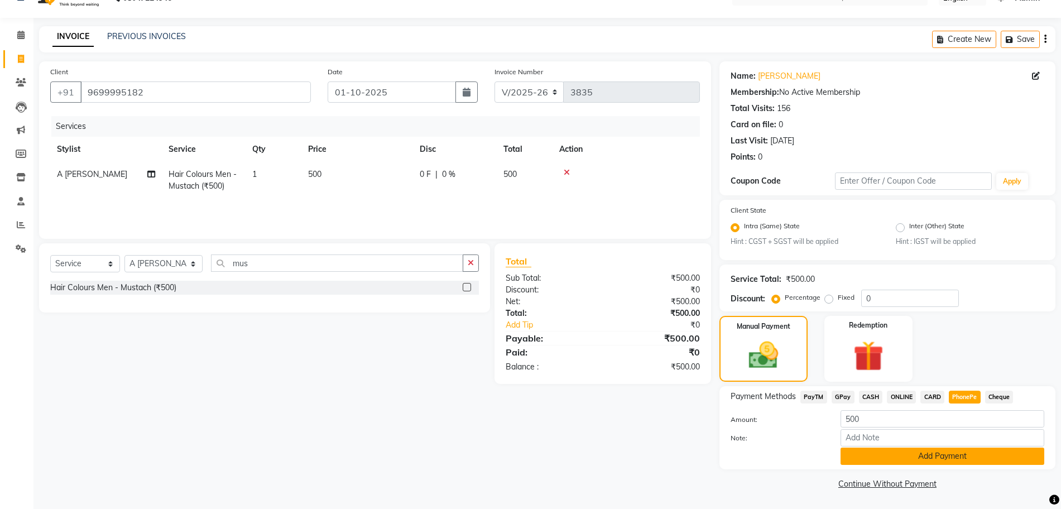
click at [943, 457] on button "Add Payment" at bounding box center [943, 456] width 204 height 17
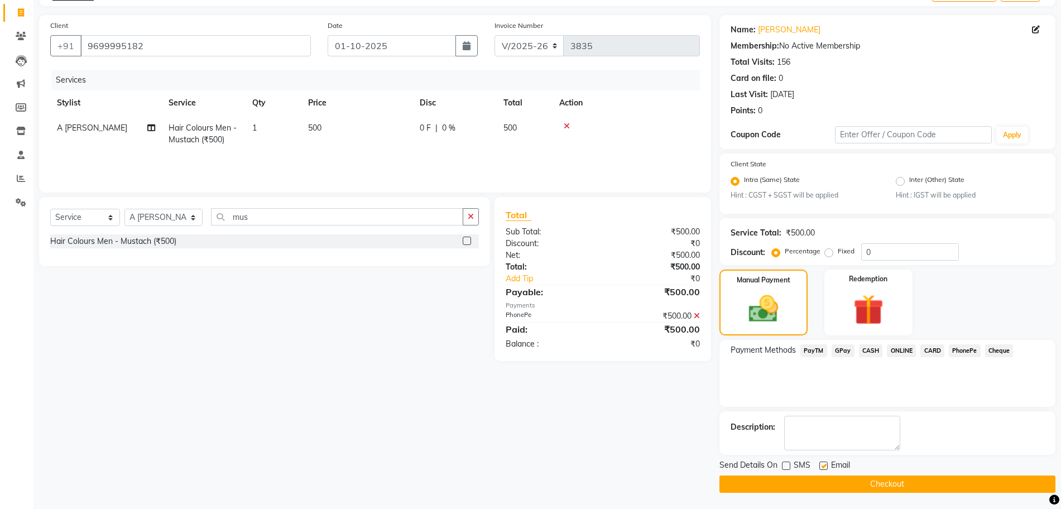
scroll to position [69, 0]
click at [825, 466] on label at bounding box center [823, 465] width 8 height 8
click at [825, 466] on input "checkbox" at bounding box center [822, 465] width 7 height 7
checkbox input "false"
click at [837, 484] on button "Checkout" at bounding box center [888, 483] width 336 height 17
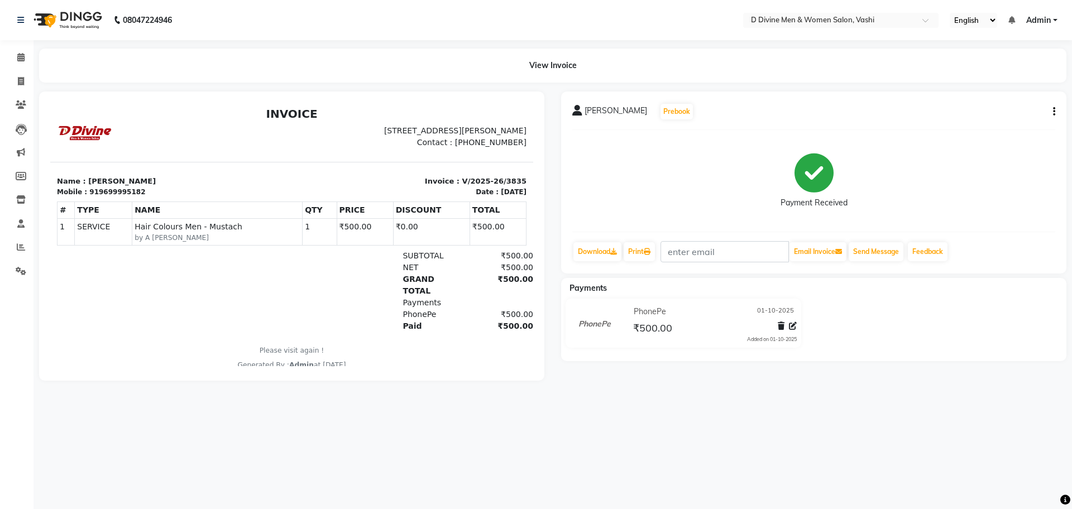
select select "718"
select select "service"
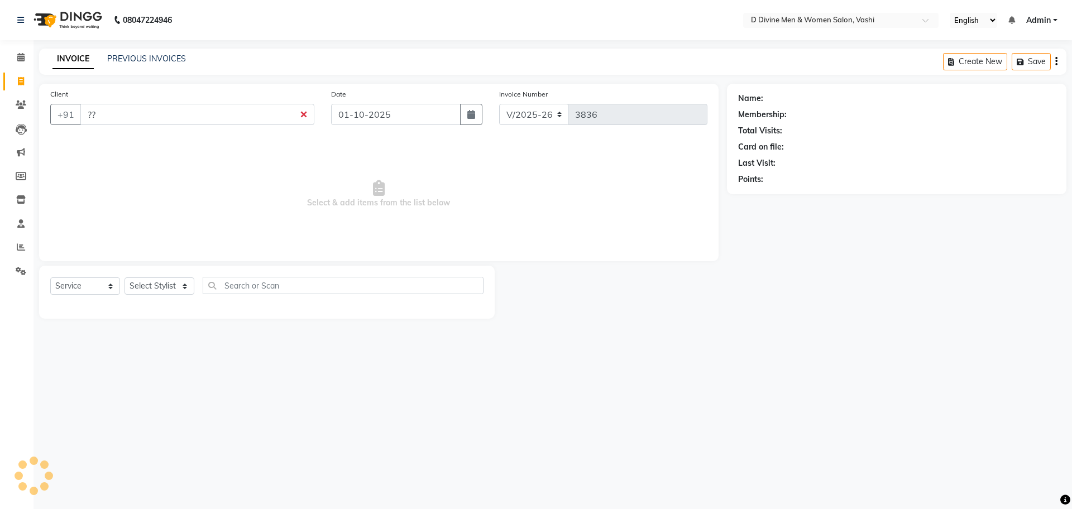
type input "???"
select select "10981"
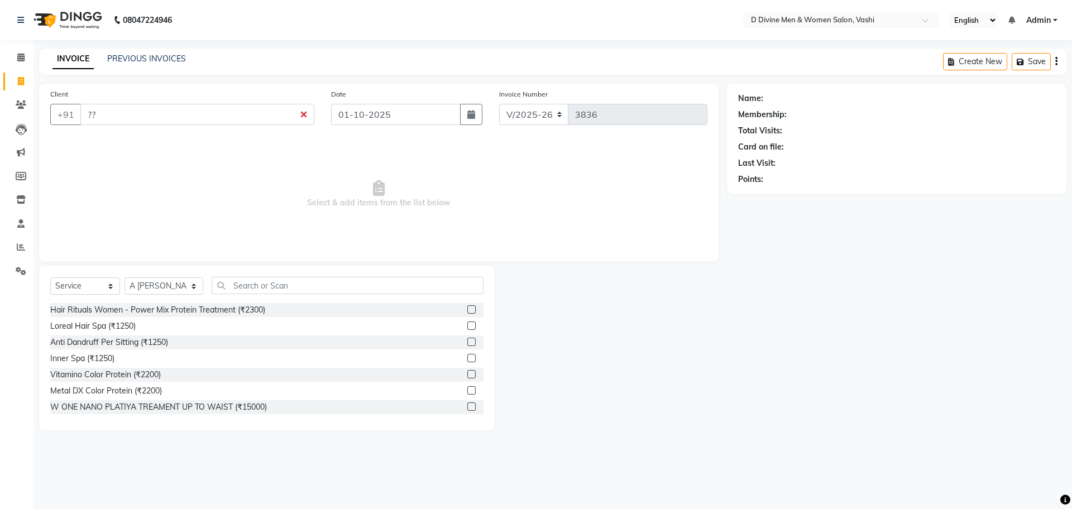
type input "??"
